Goal: Task Accomplishment & Management: Complete application form

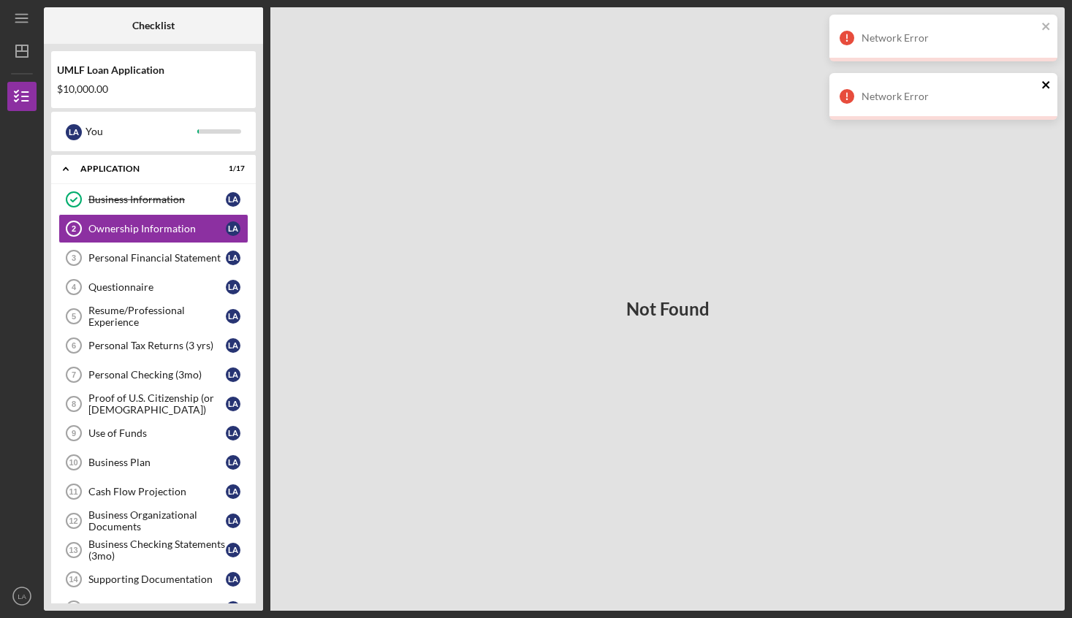
click at [1046, 87] on icon "close" at bounding box center [1046, 85] width 10 height 12
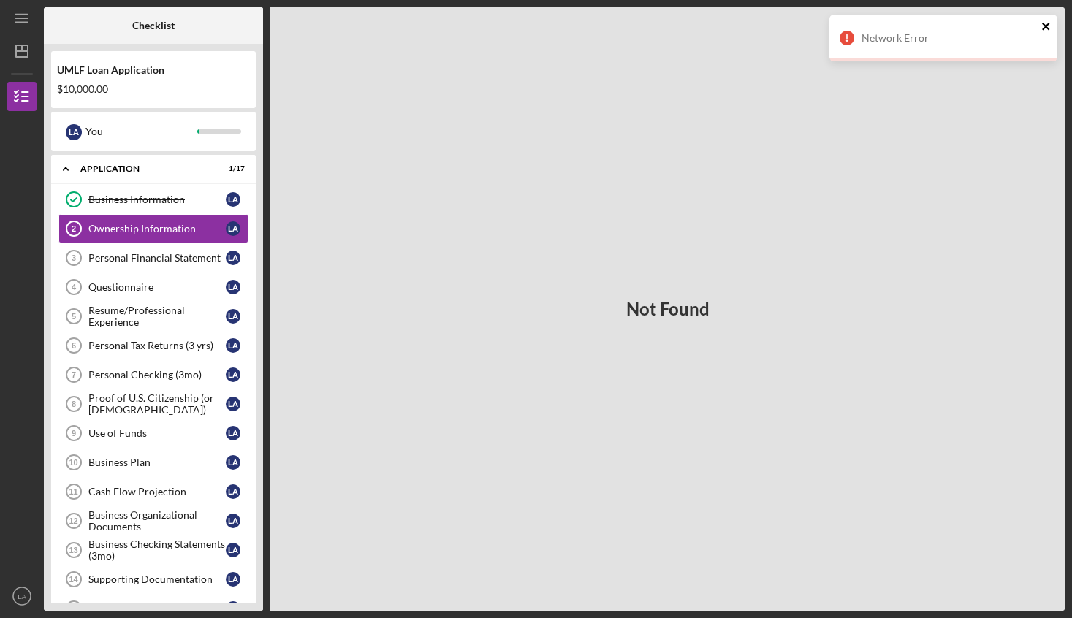
click at [1047, 29] on icon "close" at bounding box center [1046, 26] width 10 height 12
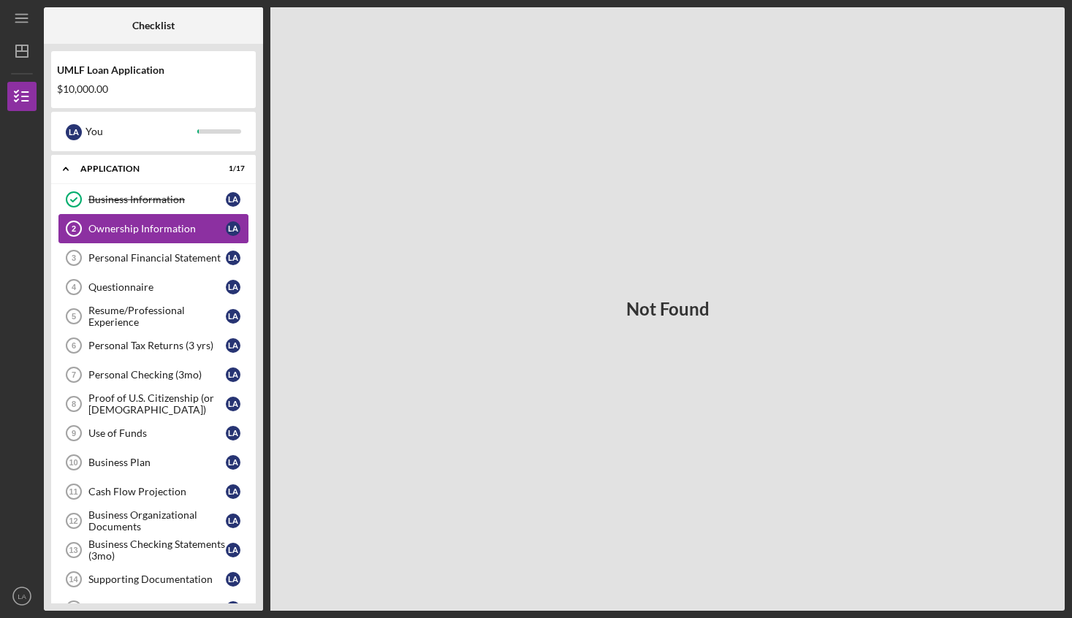
click at [129, 230] on div "Ownership Information" at bounding box center [156, 229] width 137 height 12
click at [124, 193] on link "Business Information Business Information L A" at bounding box center [153, 199] width 190 height 29
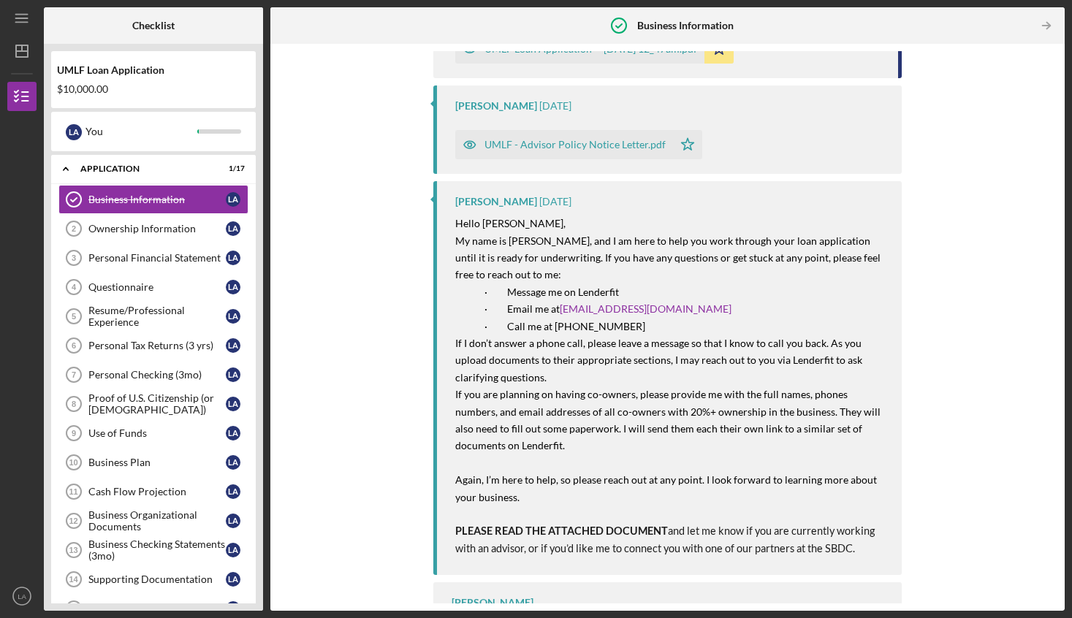
scroll to position [186, 0]
click at [151, 234] on div "Ownership Information" at bounding box center [156, 229] width 137 height 12
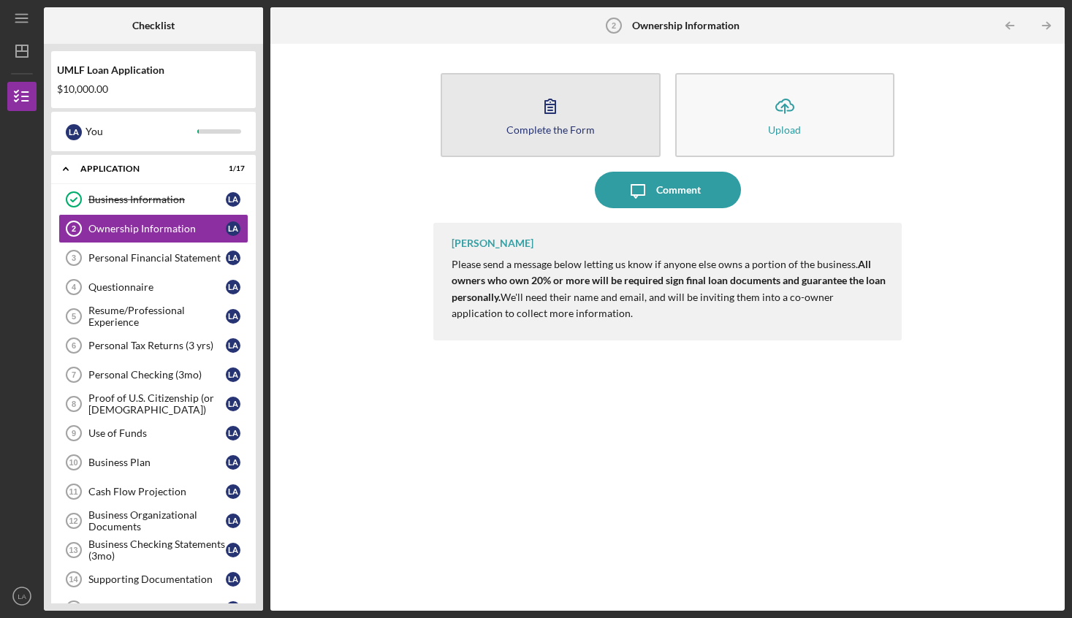
click at [539, 137] on button "Complete the Form Form" at bounding box center [550, 115] width 219 height 84
